Goal: Register for event/course

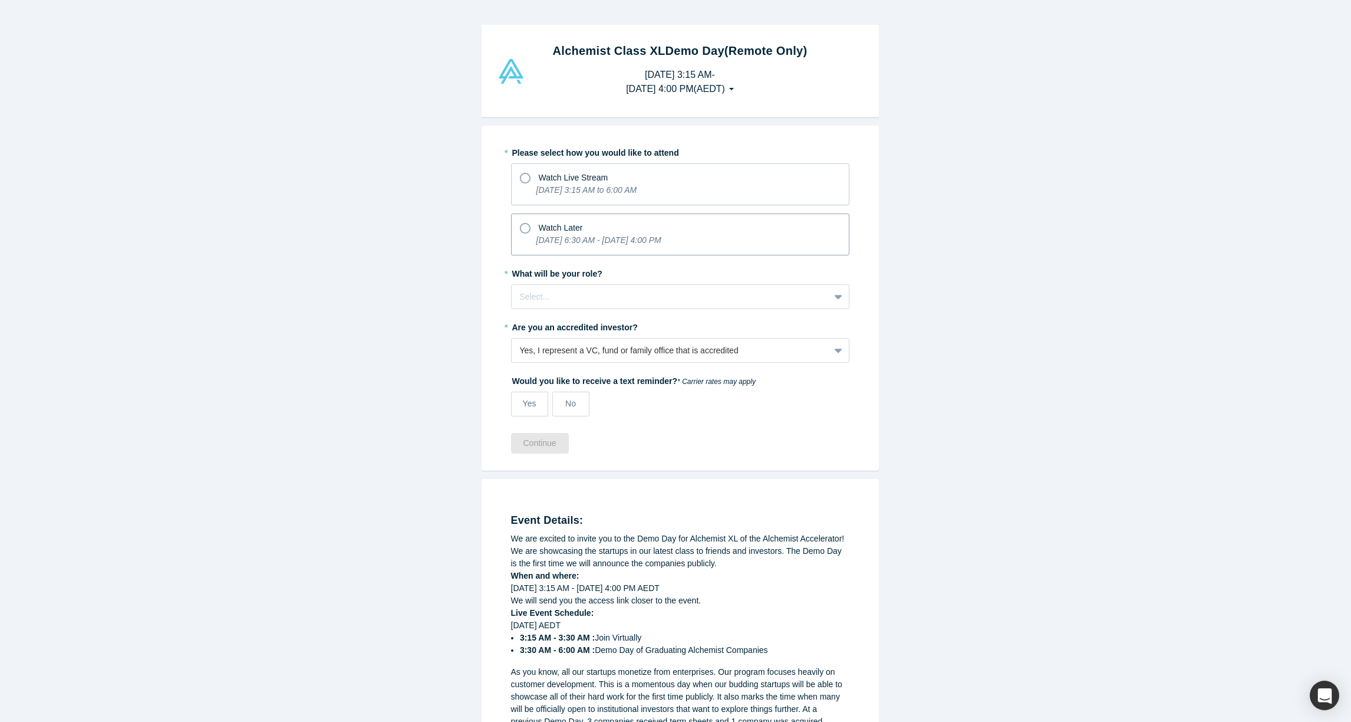
click at [635, 241] on icon "[DATE] 6:30 AM - [DATE] 4:00 PM" at bounding box center [599, 239] width 125 height 9
click at [0, 0] on input "Watch Later [DATE] 6:30 AM - [DATE] 4:00 PM" at bounding box center [0, 0] width 0 height 0
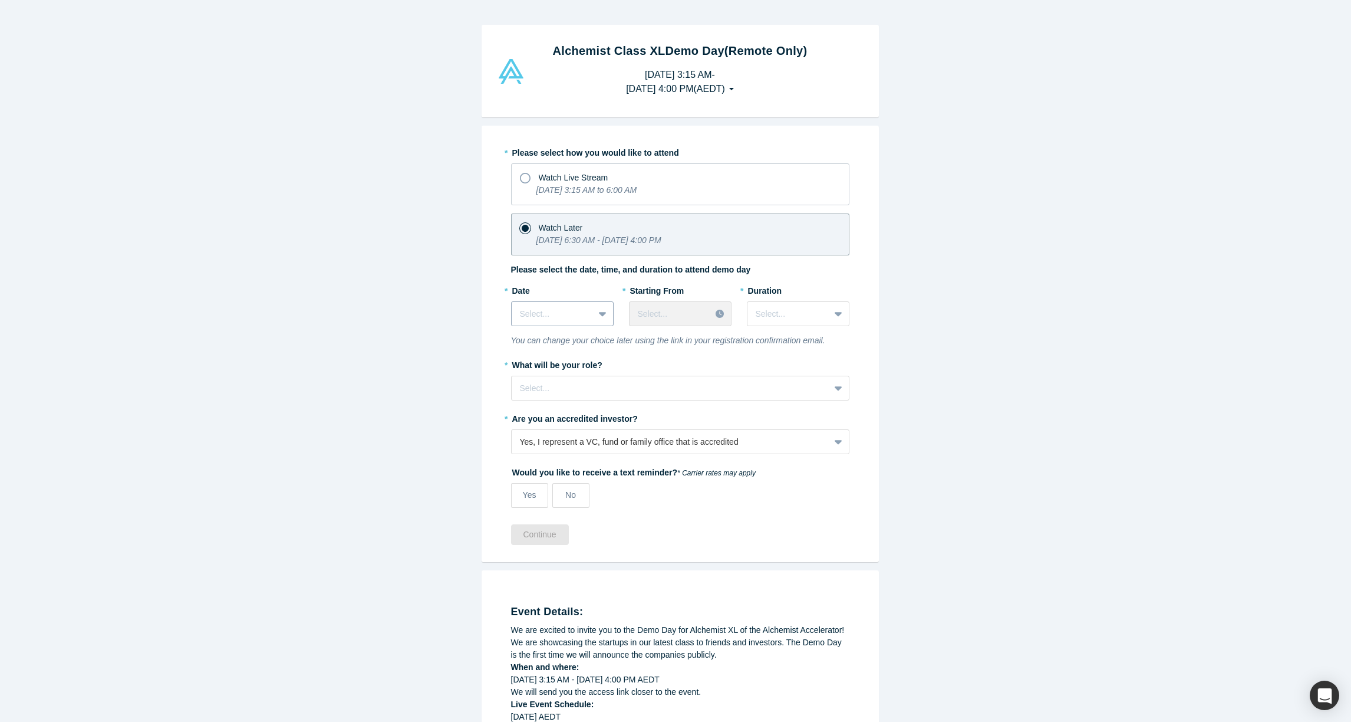
click at [599, 312] on icon at bounding box center [603, 314] width 8 height 12
click at [574, 405] on div "[DATE]" at bounding box center [562, 409] width 103 height 22
click at [695, 315] on div at bounding box center [670, 314] width 65 height 15
click at [706, 363] on div "8:00 AM (AEDT)" at bounding box center [680, 356] width 103 height 22
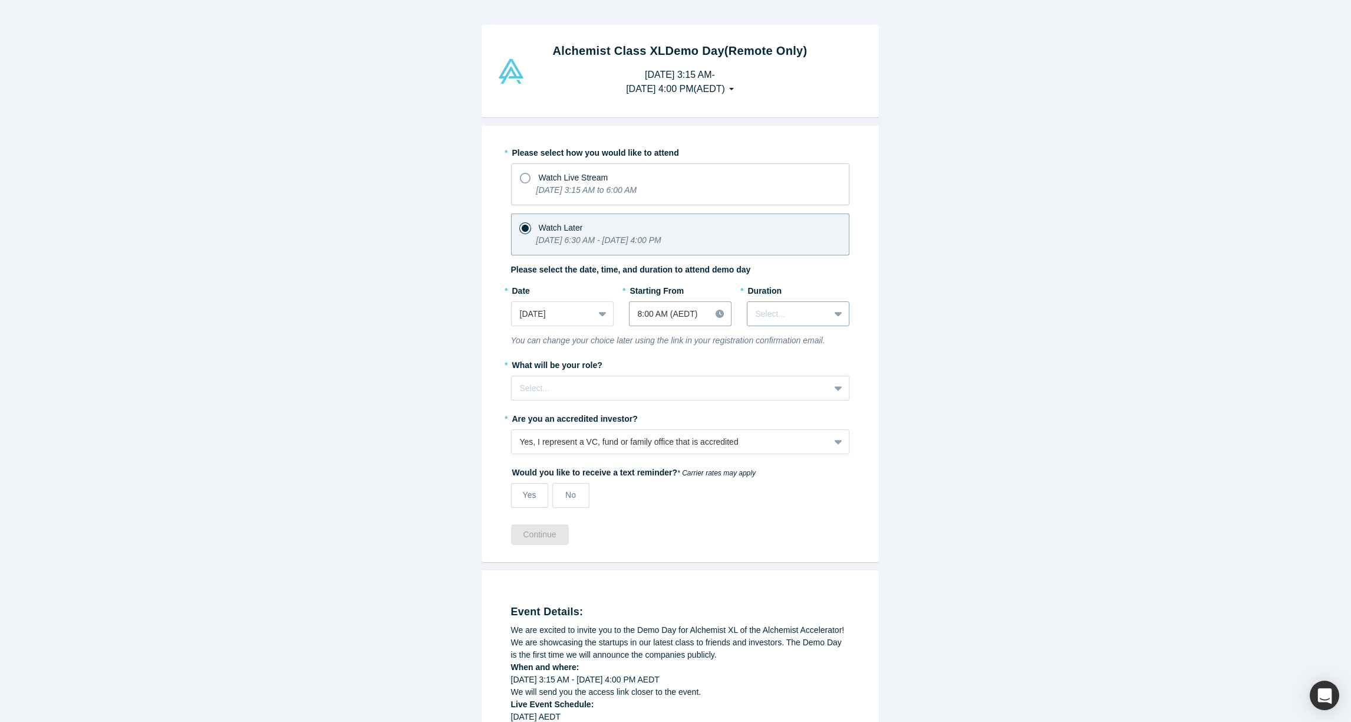
click at [785, 316] on div at bounding box center [788, 314] width 65 height 15
click at [815, 442] on div "3 hours" at bounding box center [798, 453] width 103 height 22
click at [581, 378] on div "Select..." at bounding box center [671, 387] width 318 height 19
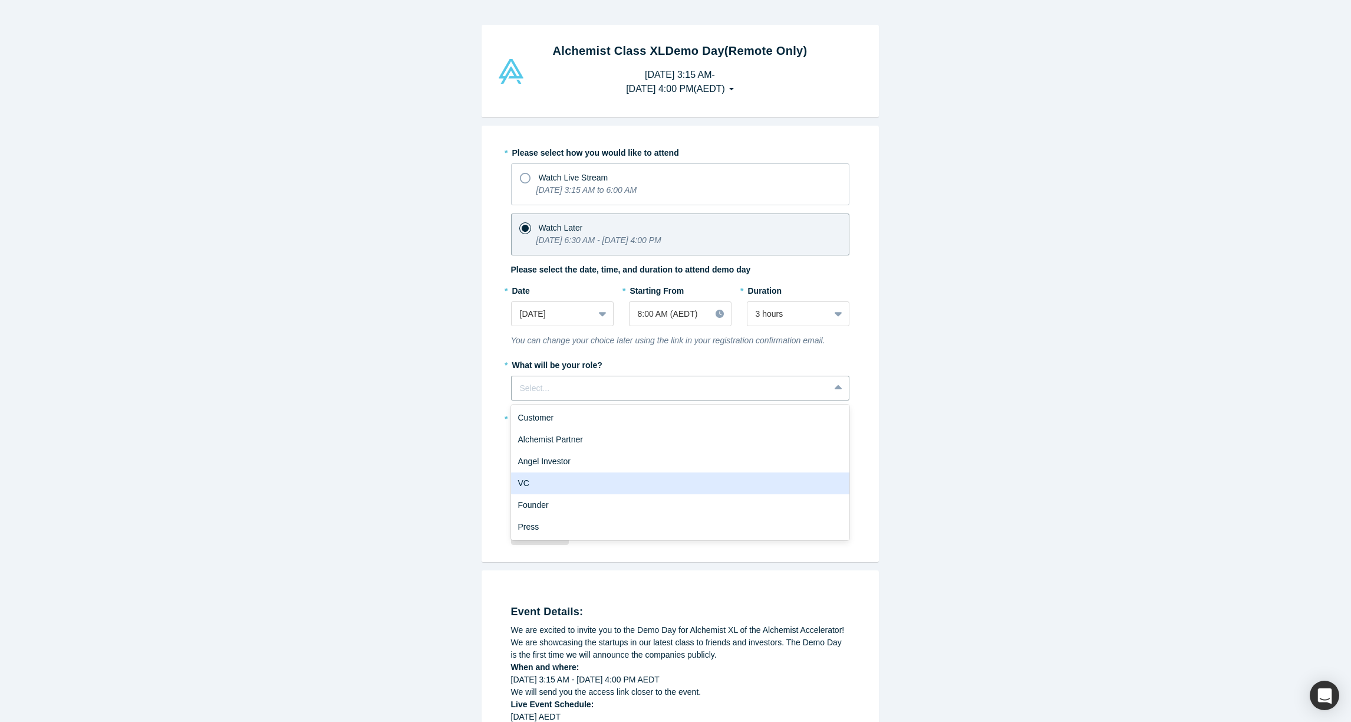
click at [572, 480] on div "VC" at bounding box center [680, 483] width 338 height 22
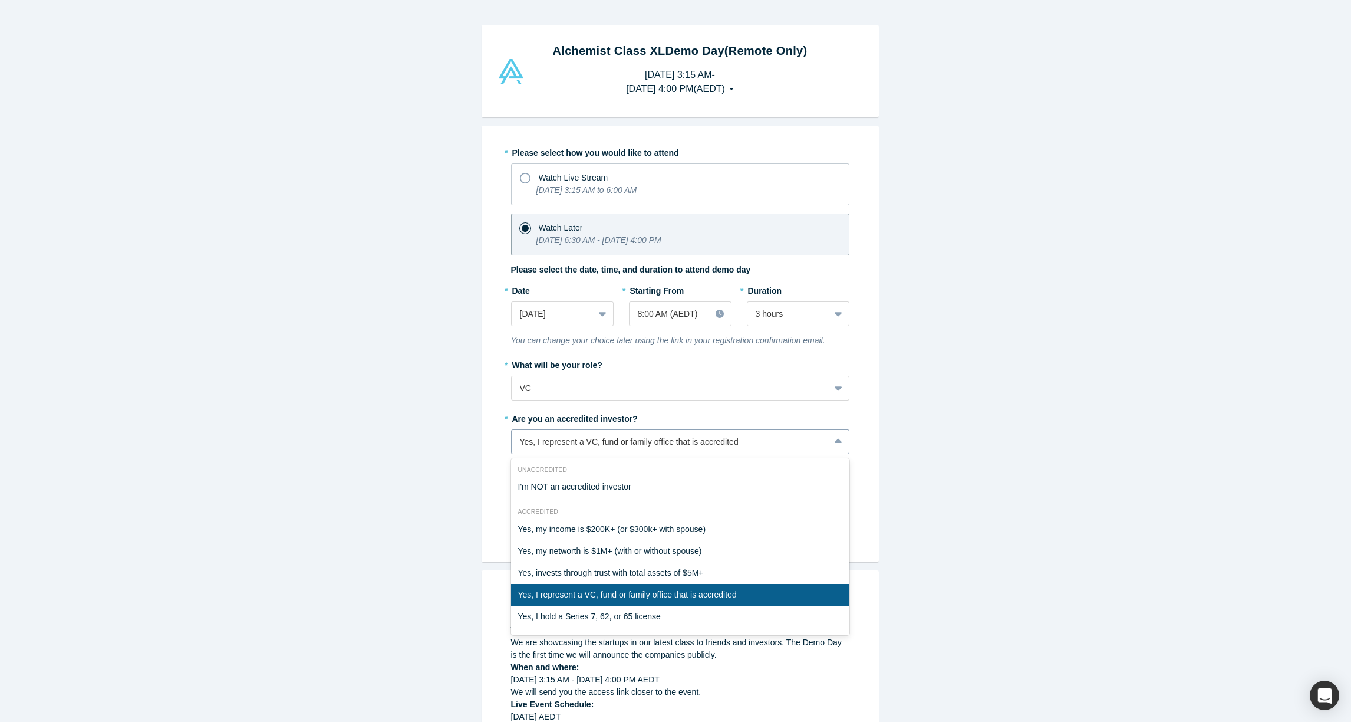
click at [588, 442] on div "Yes, I represent a VC, fund or family office that is accredited" at bounding box center [670, 442] width 301 height 12
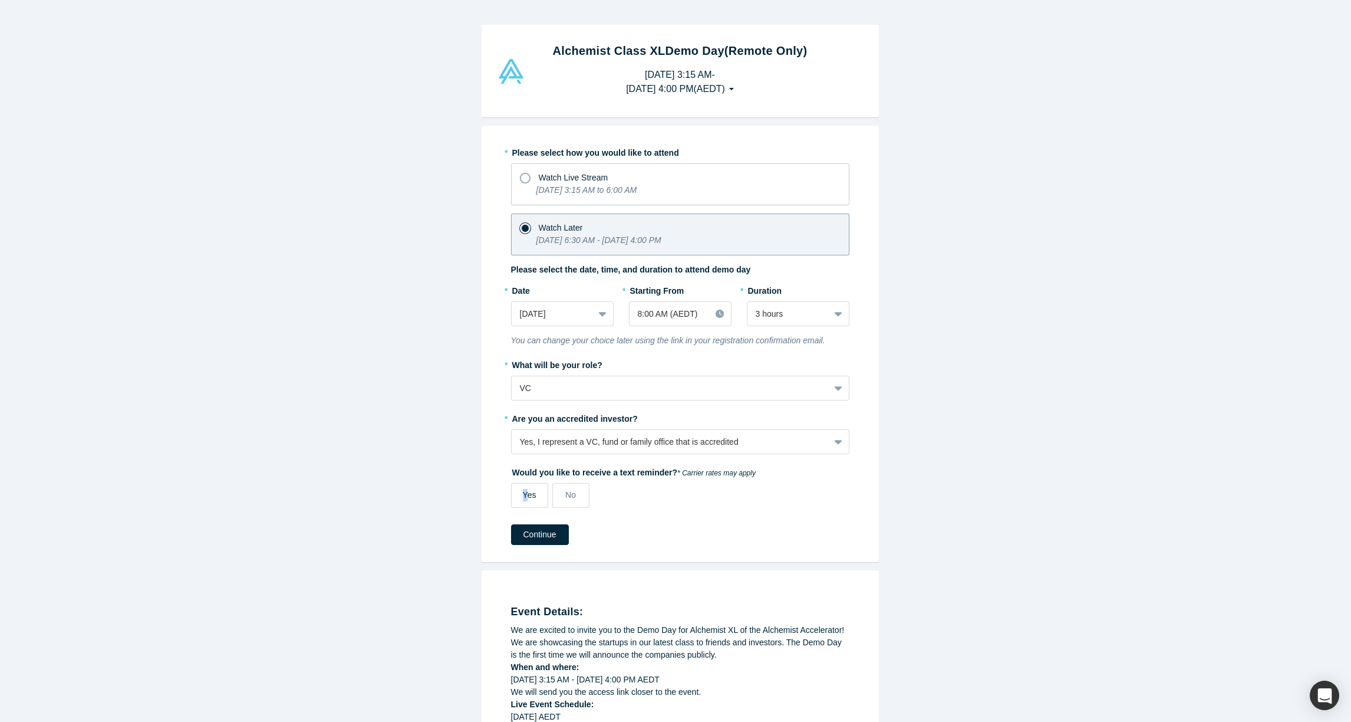
click at [523, 498] on span "Yes" at bounding box center [530, 494] width 14 height 9
click at [527, 532] on button "Continue" at bounding box center [540, 534] width 58 height 21
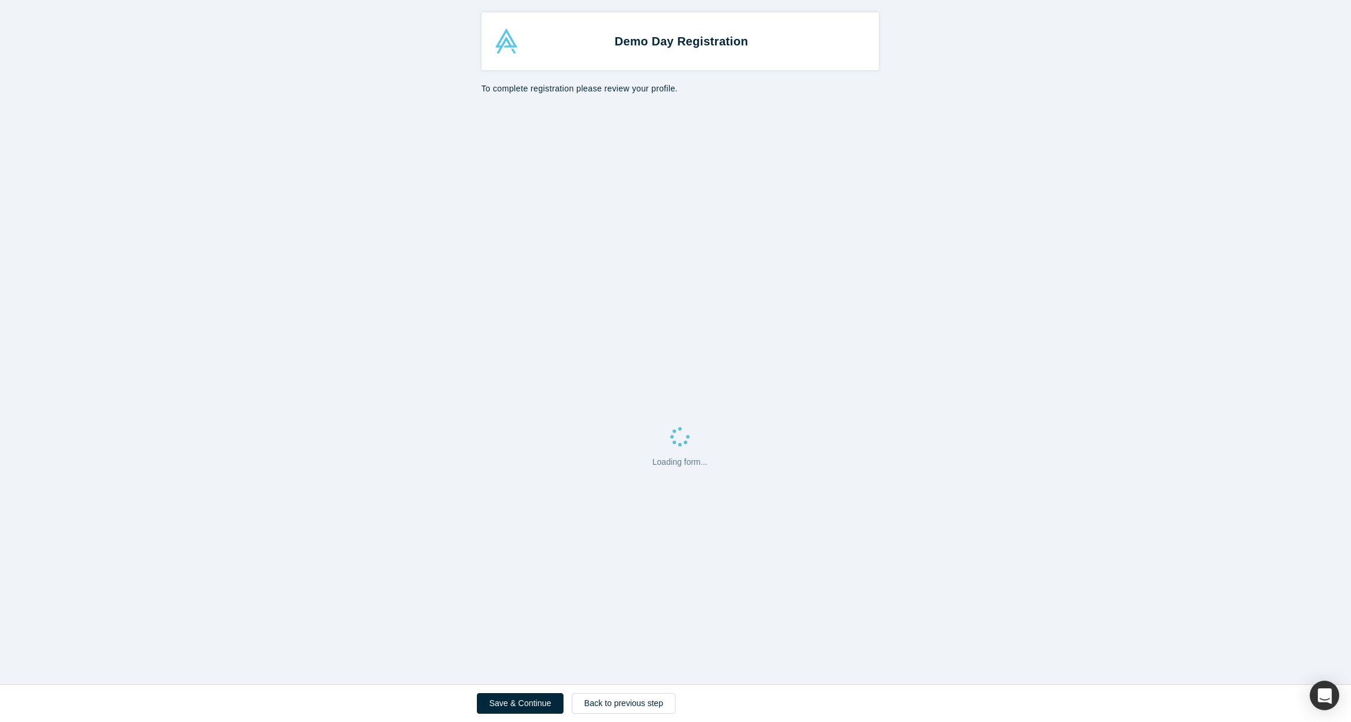
select select "AU"
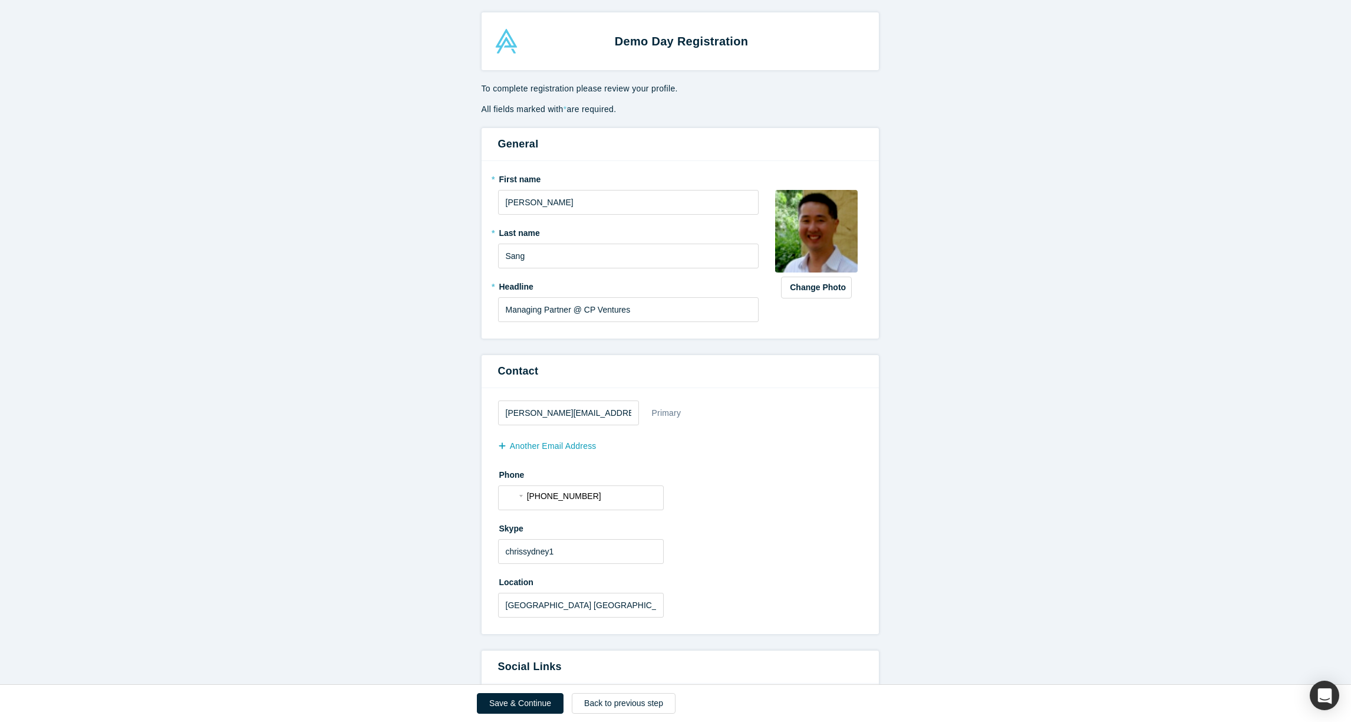
scroll to position [354, 0]
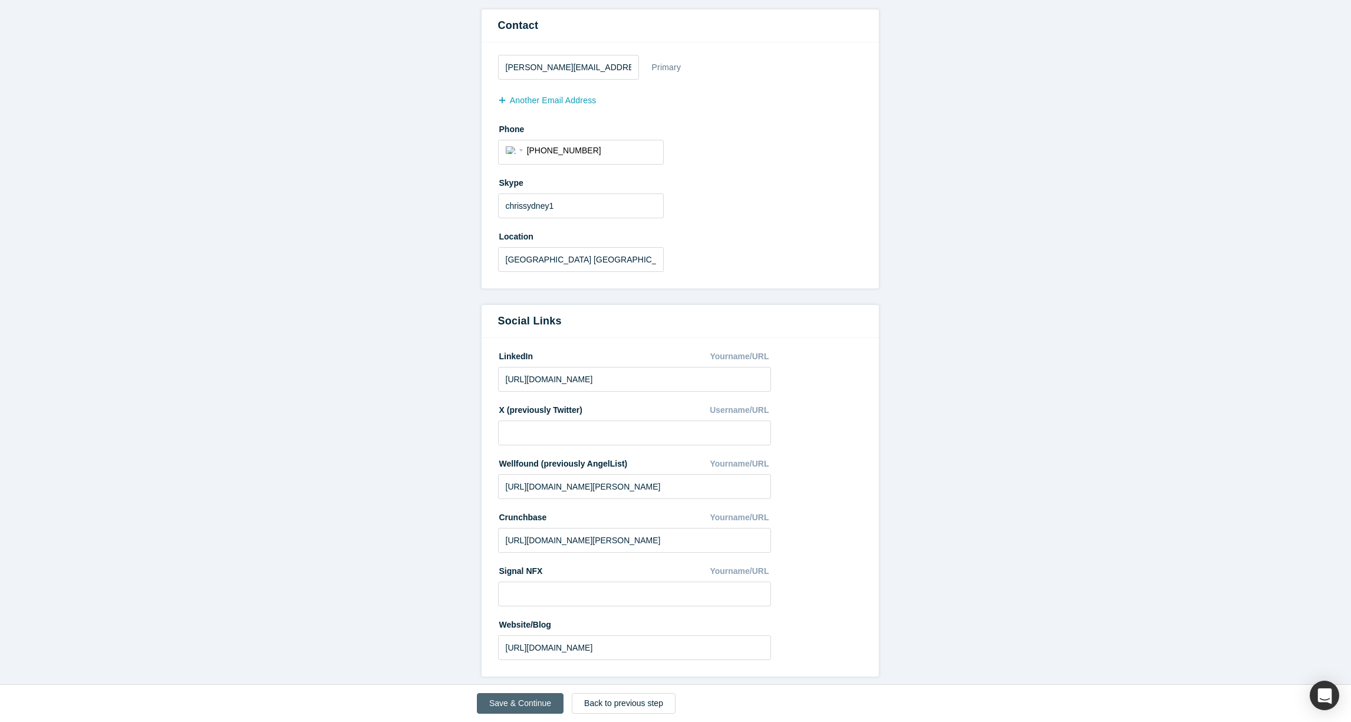
click at [507, 695] on button "Save & Continue" at bounding box center [520, 703] width 87 height 21
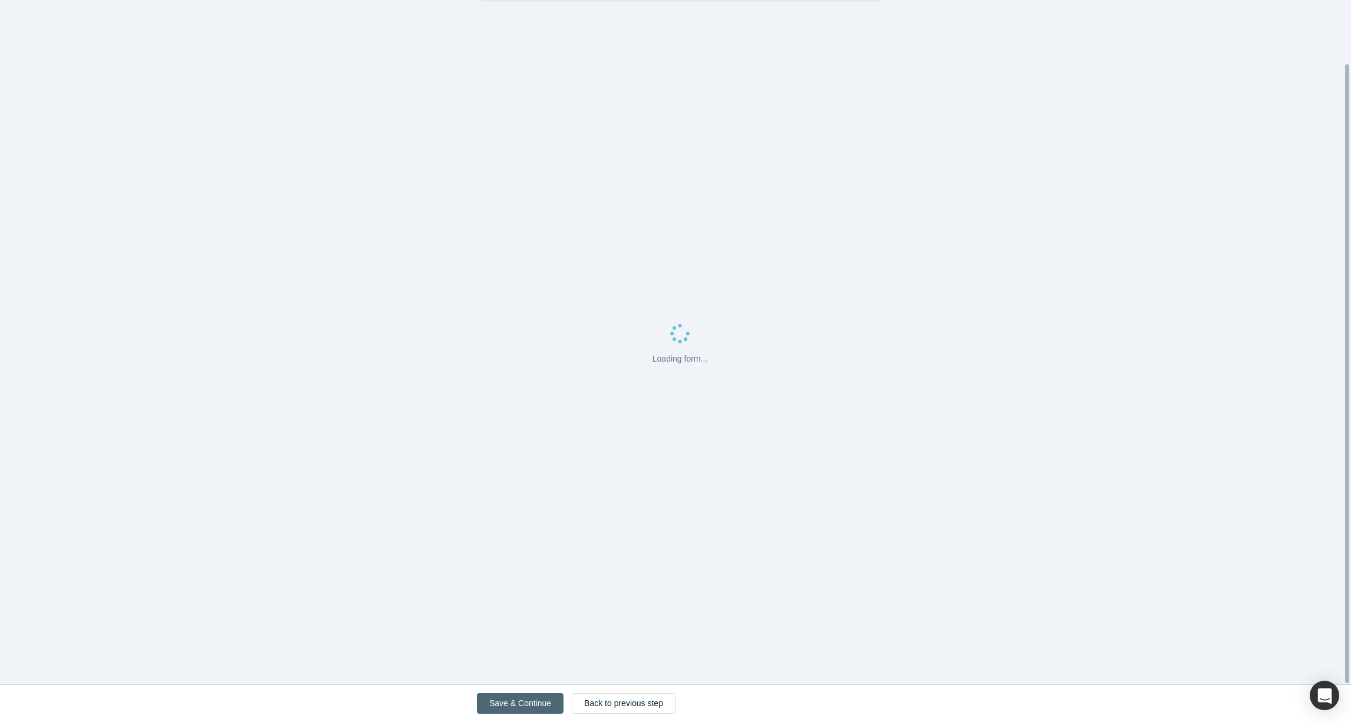
scroll to position [0, 0]
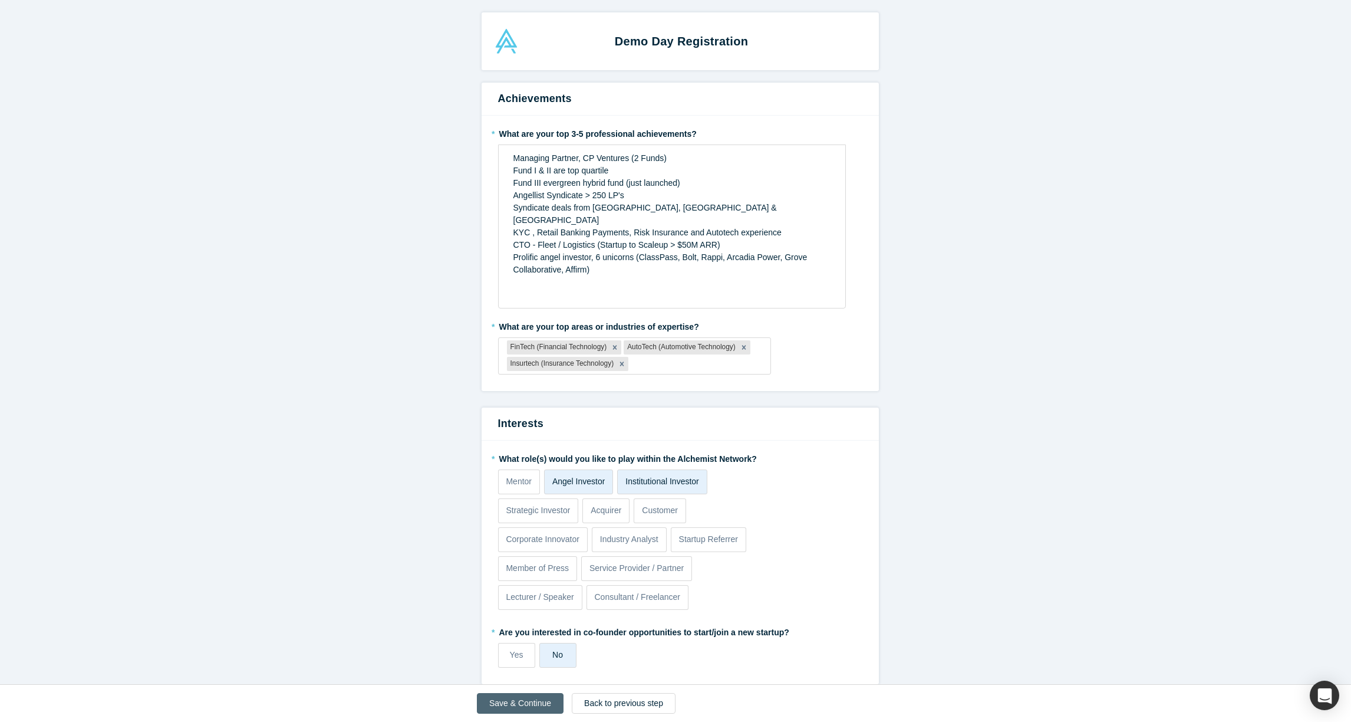
click at [519, 703] on button "Save & Continue" at bounding box center [520, 703] width 87 height 21
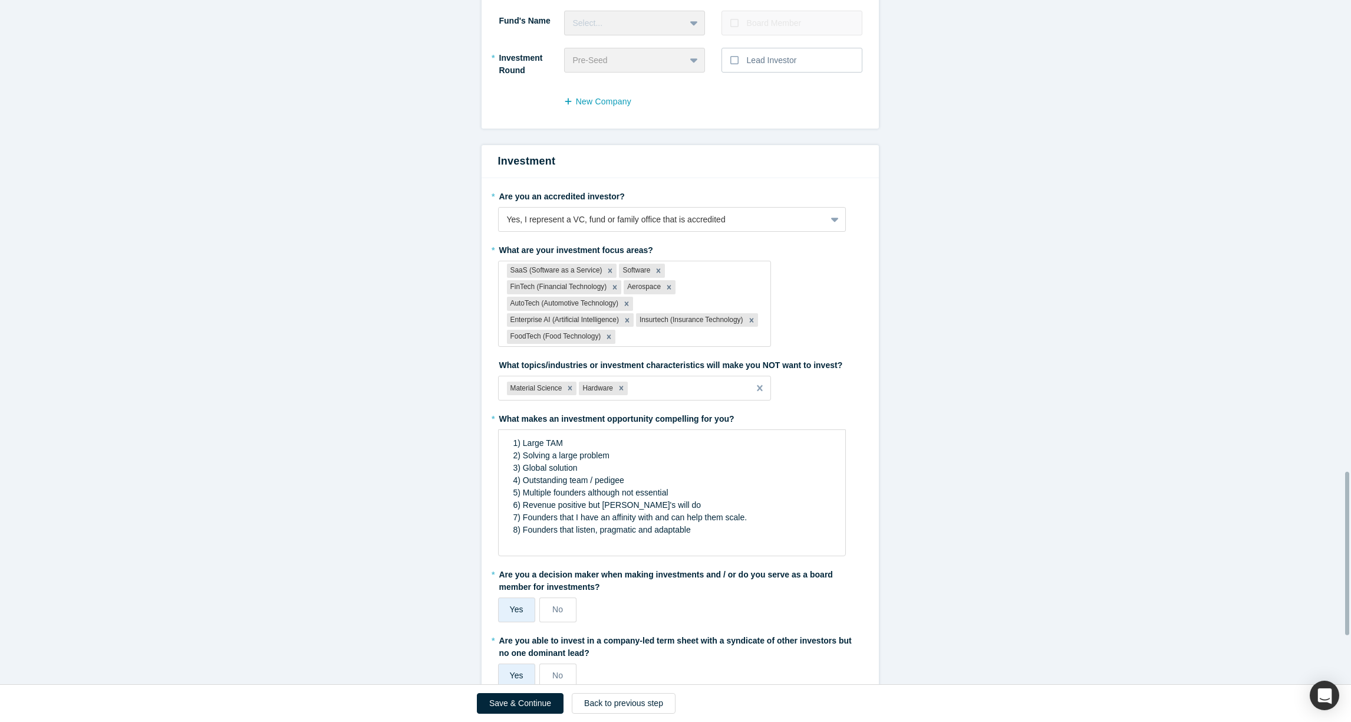
scroll to position [2178, 0]
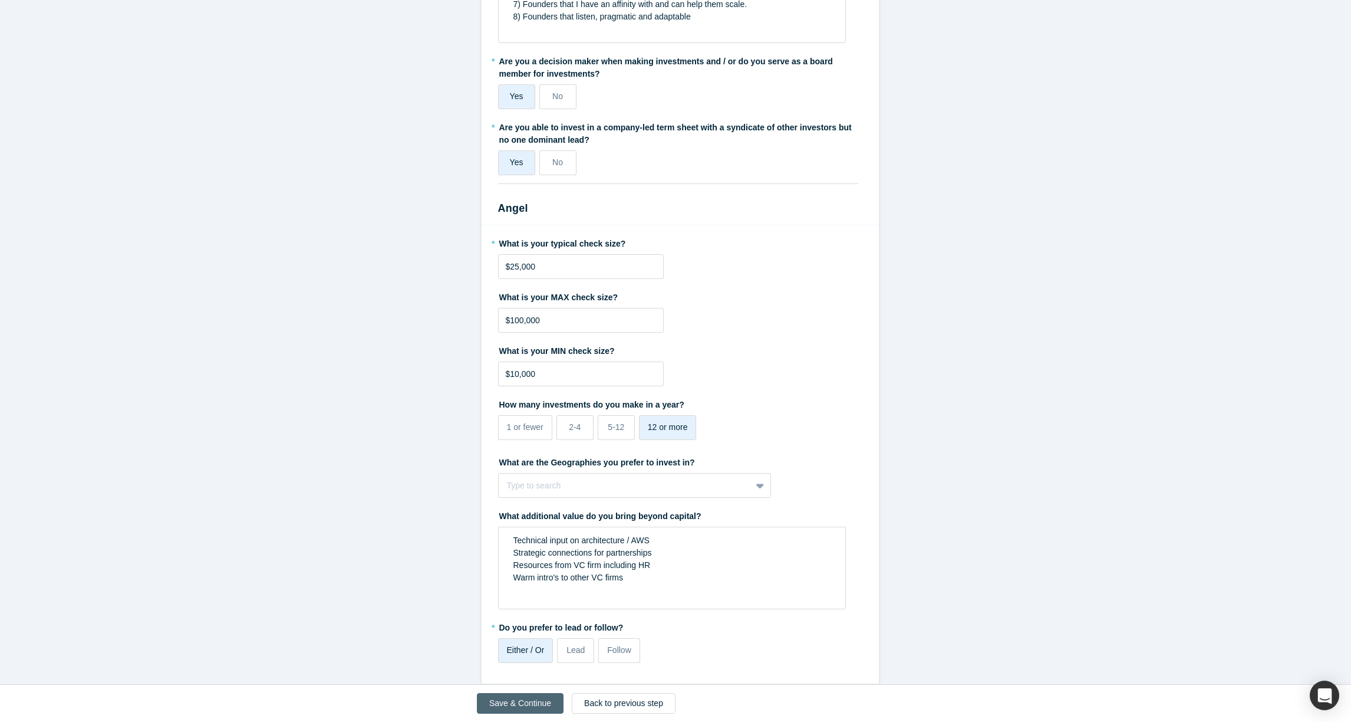
click at [524, 703] on button "Save & Continue" at bounding box center [520, 703] width 87 height 21
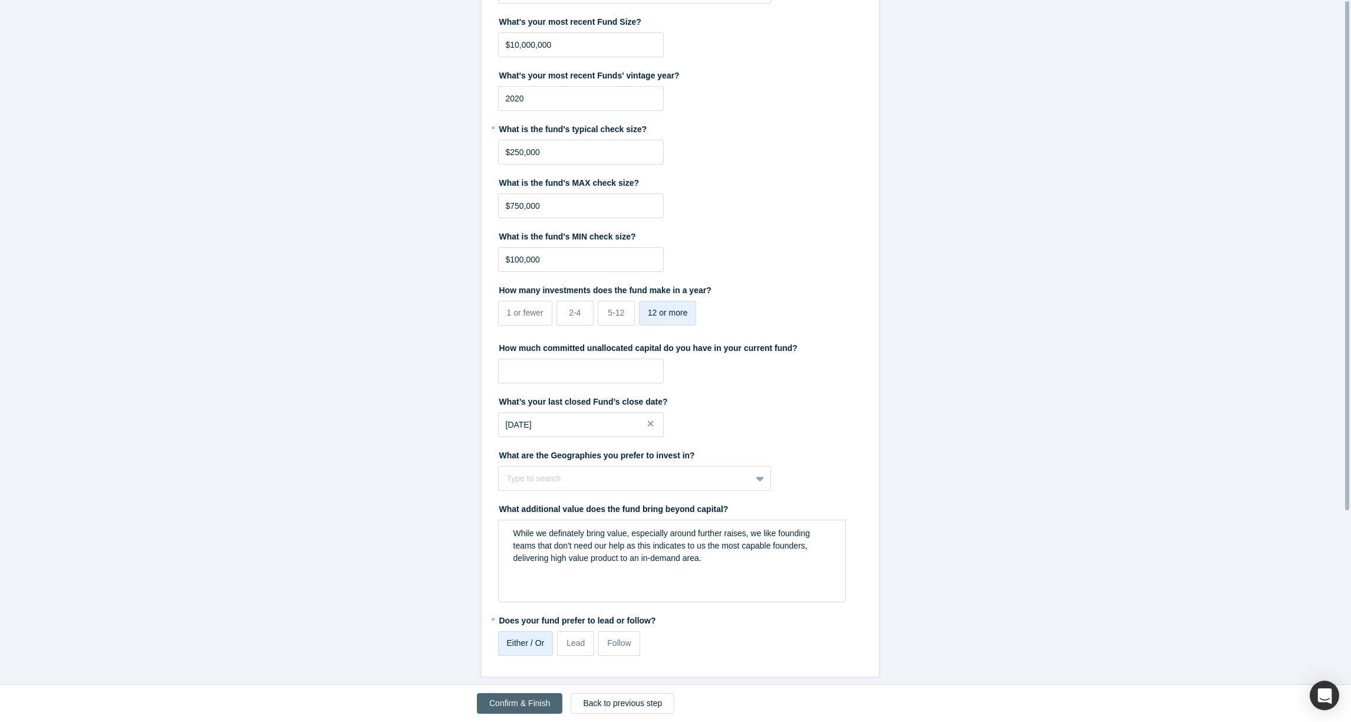
scroll to position [0, 0]
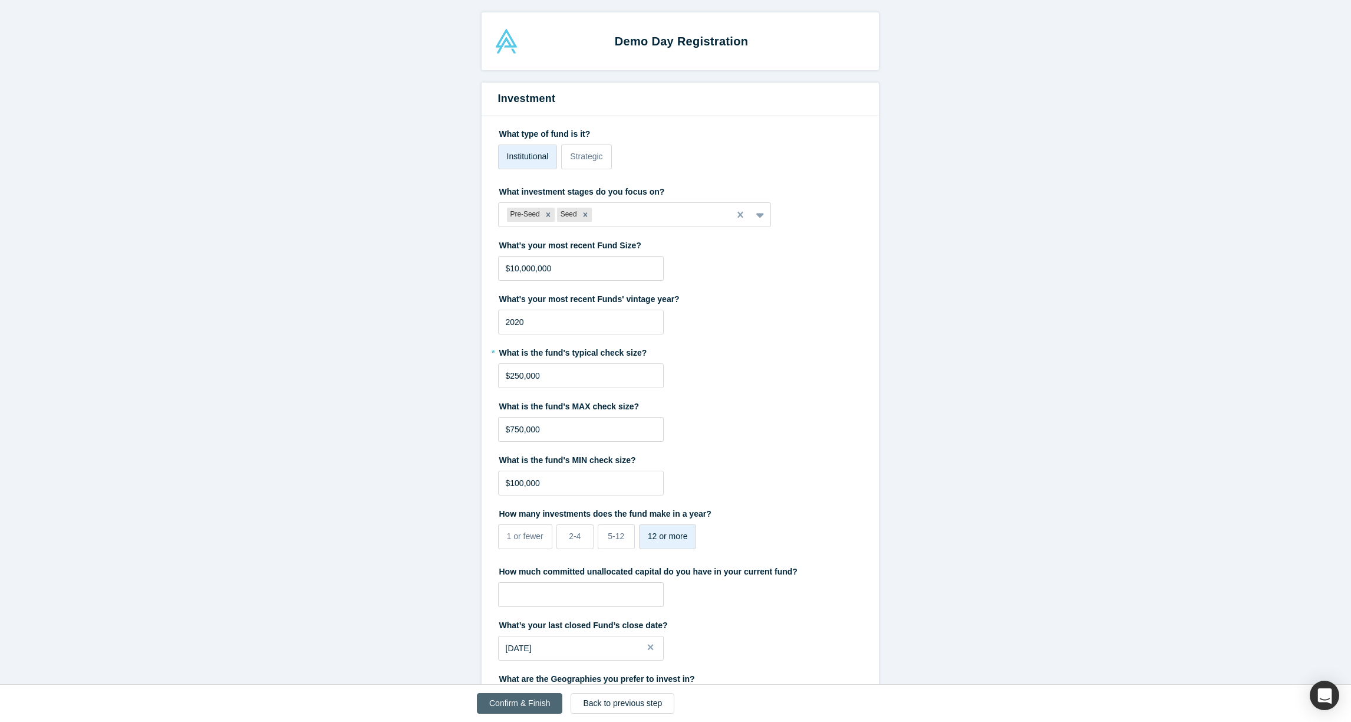
click at [524, 703] on button "Confirm & Finish" at bounding box center [519, 703] width 85 height 21
